Goal: Information Seeking & Learning: Find specific fact

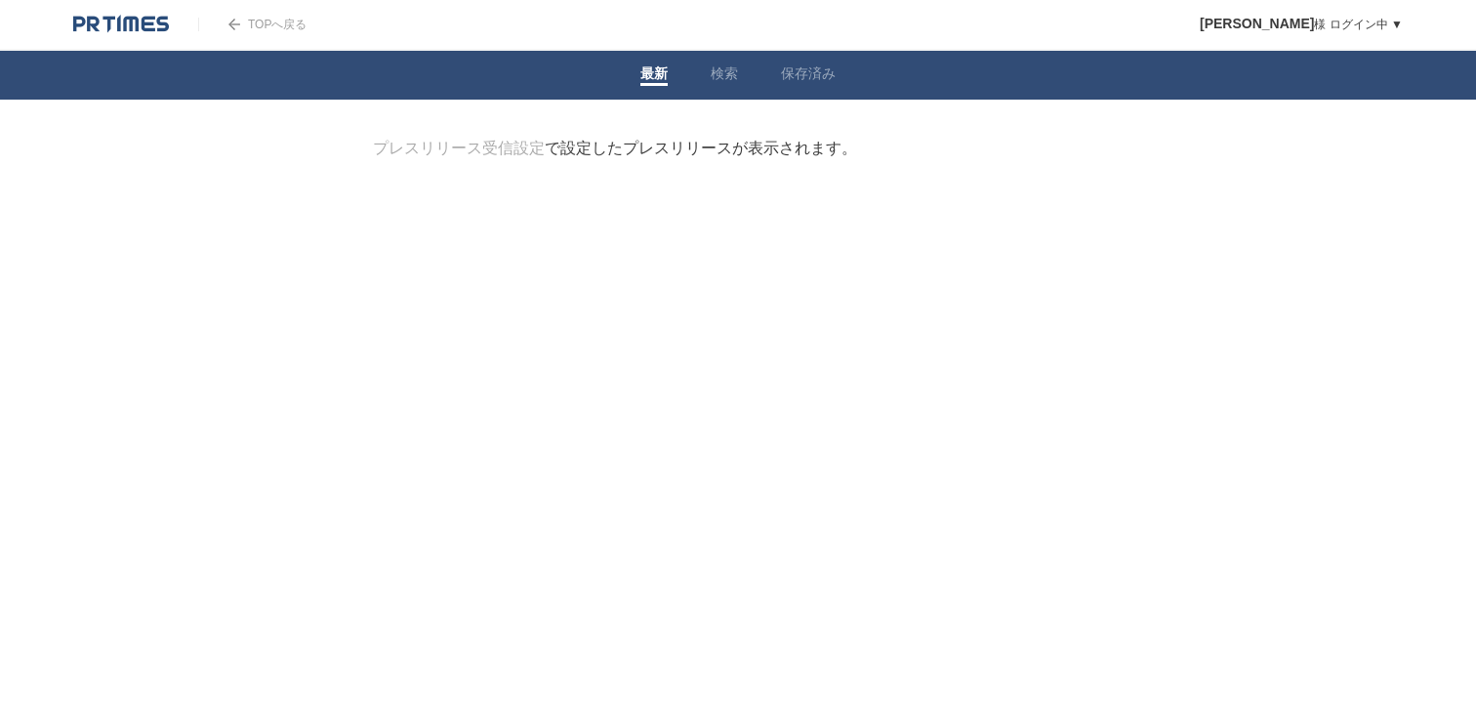
click at [287, 23] on link "TOPへ戻る" at bounding box center [252, 25] width 108 height 14
click at [743, 83] on li "検索" at bounding box center [724, 75] width 70 height 49
click at [726, 81] on link "検索" at bounding box center [724, 75] width 27 height 21
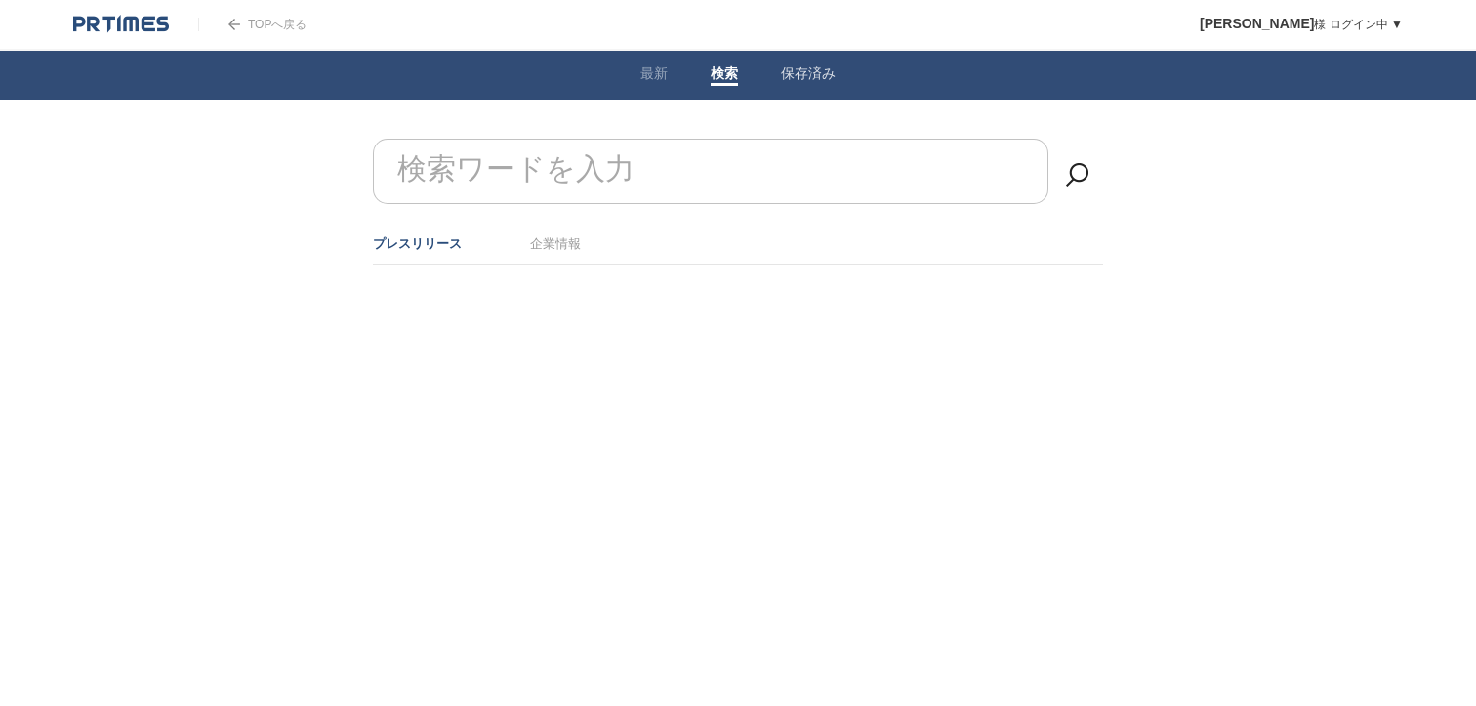
click at [680, 170] on input "検索ワードを入力" at bounding box center [711, 171] width 676 height 65
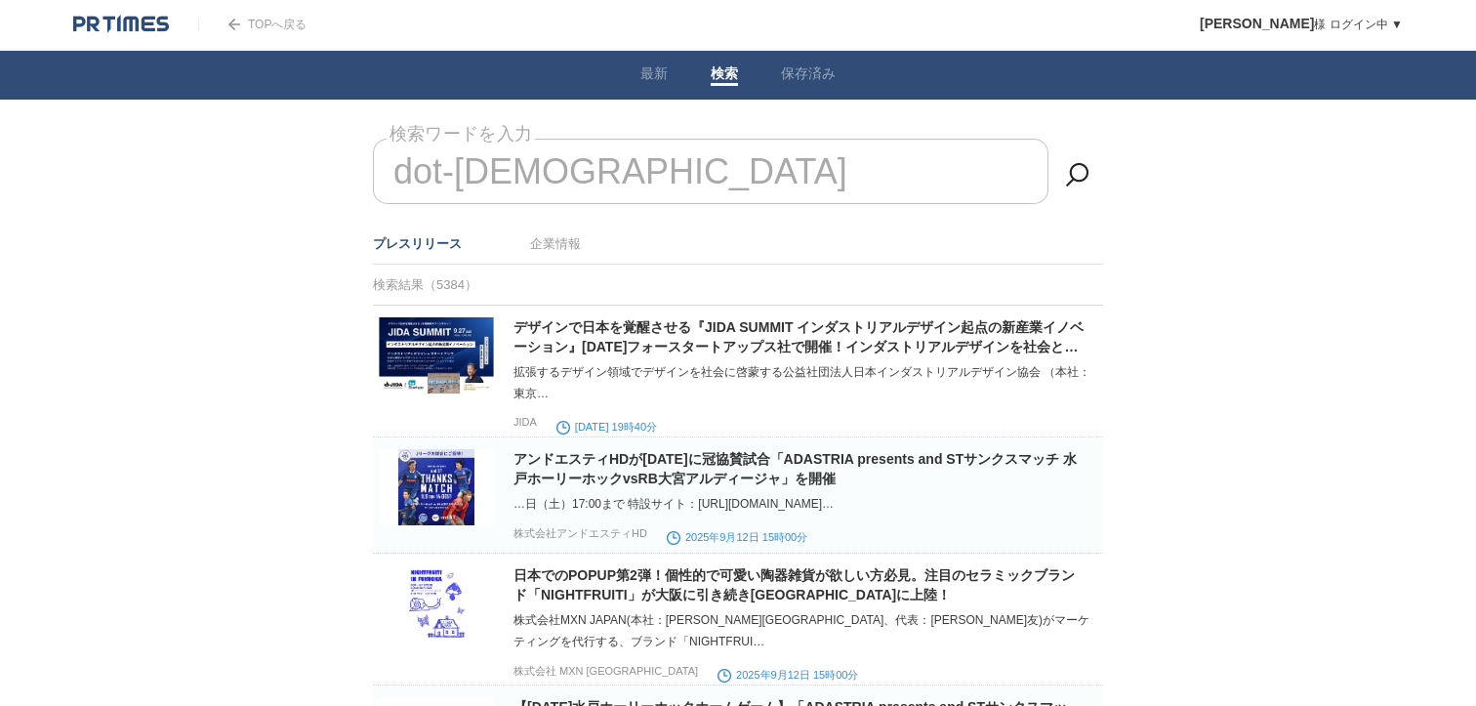
type input "dot-[DEMOGRAPHIC_DATA]"
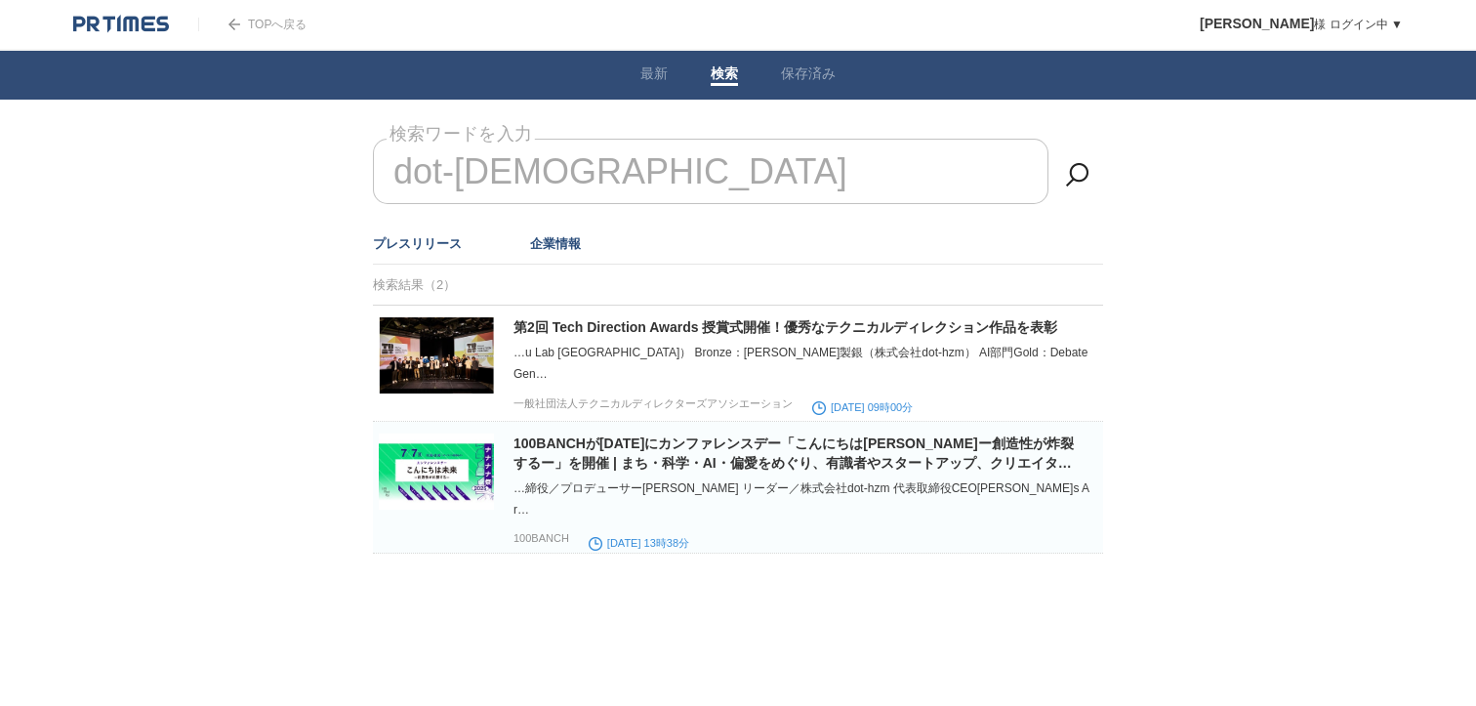
click at [560, 236] on link "企業情報" at bounding box center [555, 243] width 51 height 15
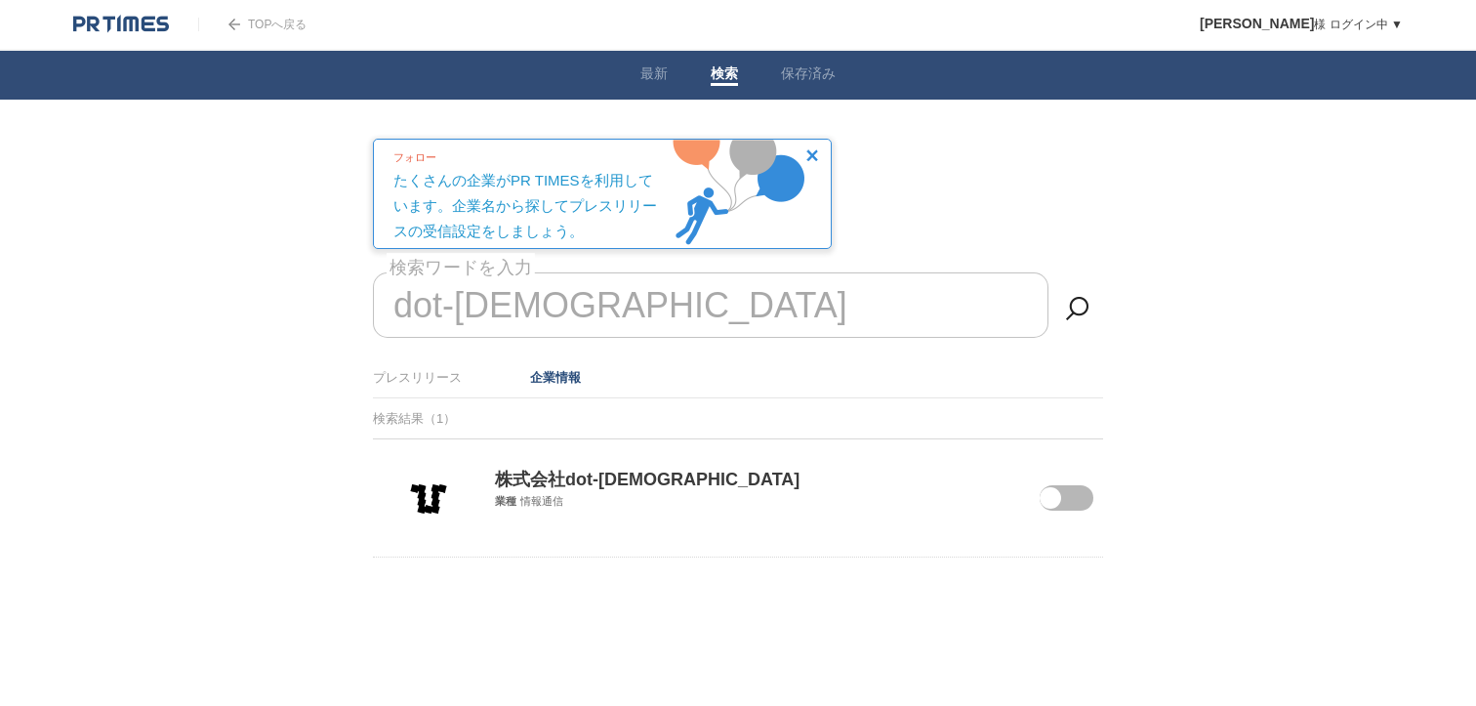
click at [592, 501] on div "株式会社dot-hzm 業種 情報通信" at bounding box center [738, 473] width 730 height 69
click at [1057, 501] on span at bounding box center [1050, 497] width 21 height 21
click at [0, 0] on input "checkbox" at bounding box center [0, 0] width 0 height 0
click at [436, 493] on img at bounding box center [429, 499] width 78 height 78
